Goal: Task Accomplishment & Management: Manage account settings

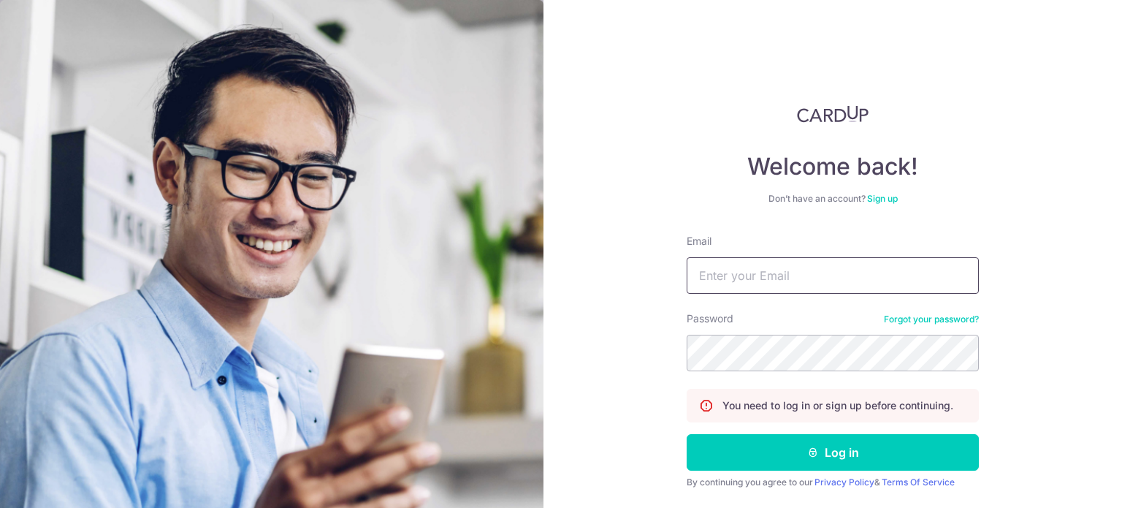
drag, startPoint x: 0, startPoint y: 0, endPoint x: 763, endPoint y: 265, distance: 808.2
click at [763, 265] on input "Email" at bounding box center [833, 275] width 292 height 37
type input "[EMAIL_ADDRESS][DOMAIN_NAME]"
click at [687, 434] on button "Log in" at bounding box center [833, 452] width 292 height 37
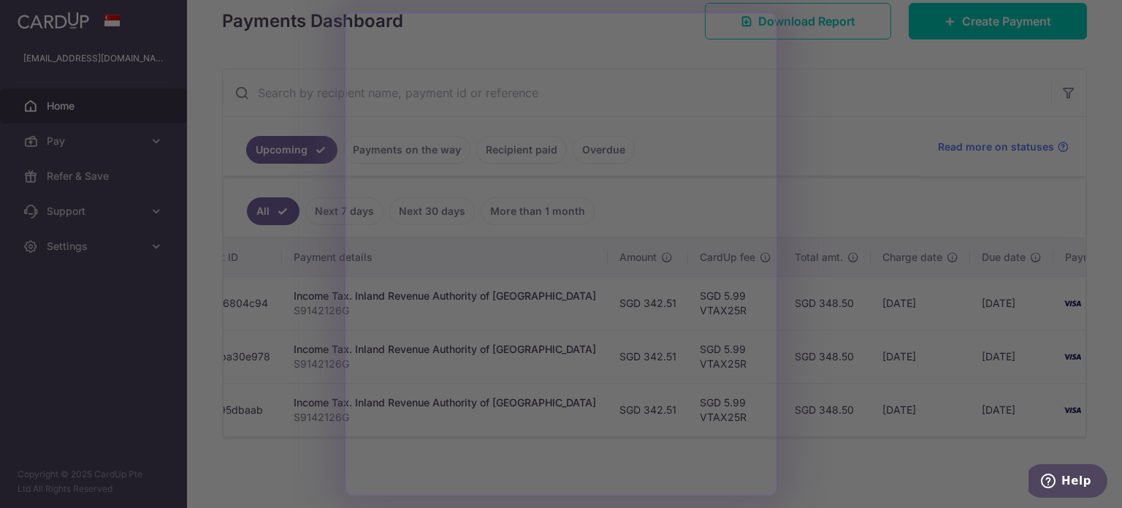
scroll to position [0, 266]
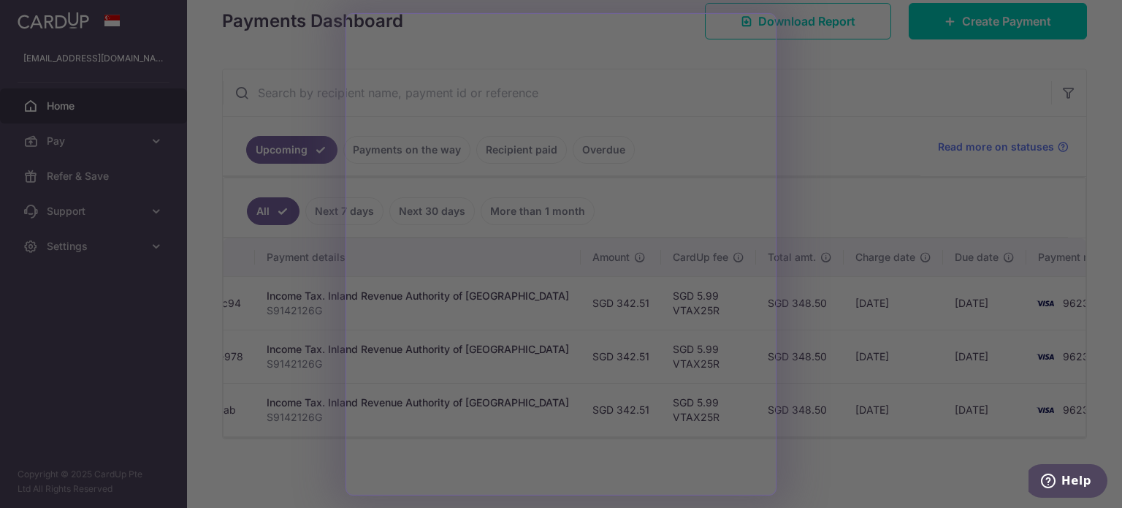
click at [810, 69] on div at bounding box center [566, 256] width 1133 height 513
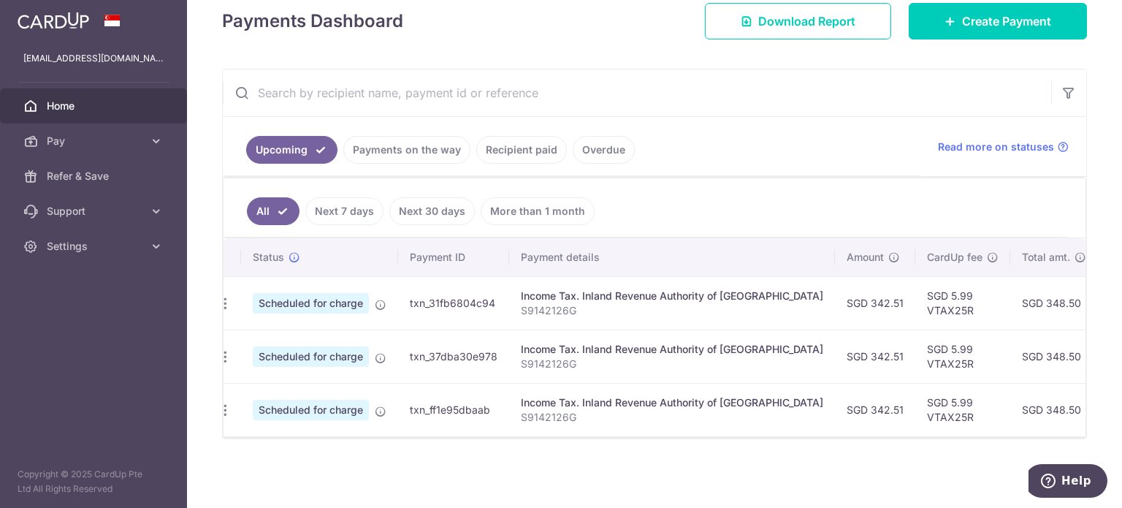
scroll to position [0, 0]
